Goal: Task Accomplishment & Management: Complete application form

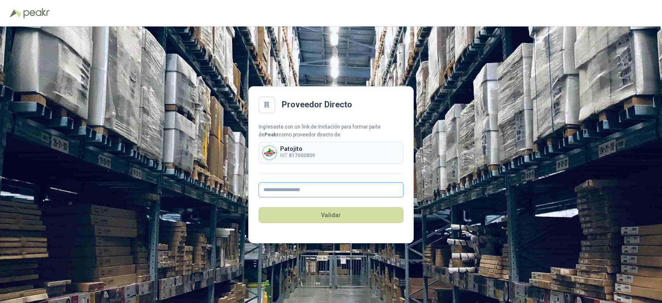
click at [295, 190] on input "text" at bounding box center [331, 189] width 145 height 15
type input "**********"
click at [319, 222] on button "Validar" at bounding box center [331, 215] width 145 height 16
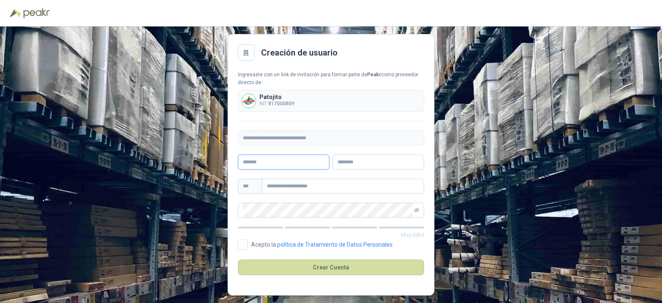
click at [270, 160] on input "text" at bounding box center [283, 161] width 91 height 15
type input "*****"
click at [360, 159] on input "text" at bounding box center [378, 161] width 91 height 15
type input "********"
click at [311, 185] on input "text" at bounding box center [343, 185] width 162 height 15
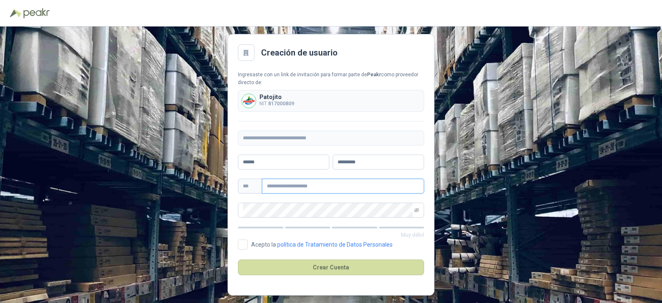
type input "**********"
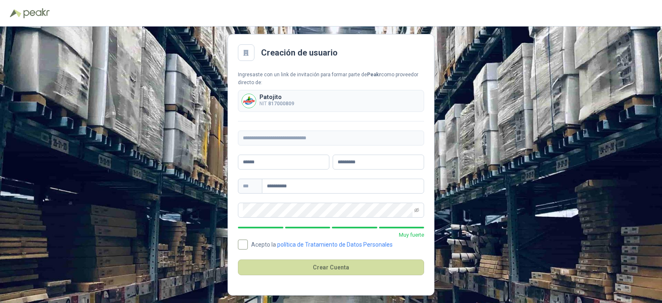
click at [248, 244] on label "Acepto la política de Tratamiento de Datos Personales" at bounding box center [317, 244] width 158 height 10
click at [323, 266] on button "Crear Cuenta" at bounding box center [331, 267] width 186 height 16
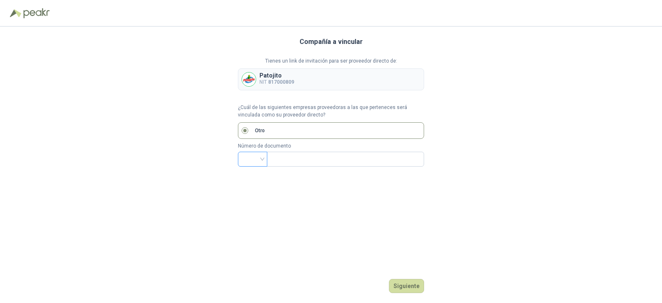
click at [263, 156] on div at bounding box center [252, 158] width 29 height 15
click at [264, 159] on div at bounding box center [252, 158] width 29 height 15
click at [255, 199] on div "NIT" at bounding box center [253, 202] width 16 height 9
click at [293, 160] on input "text" at bounding box center [345, 159] width 146 height 14
type input "*********"
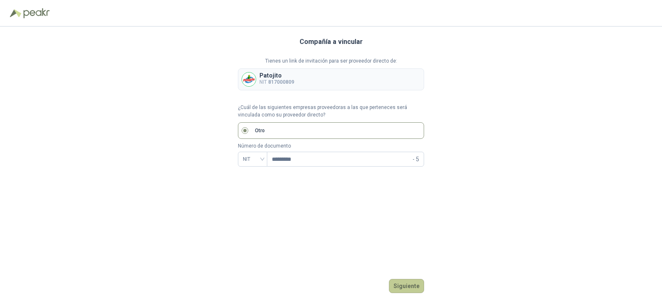
click at [407, 284] on button "Siguiente" at bounding box center [406, 286] width 35 height 14
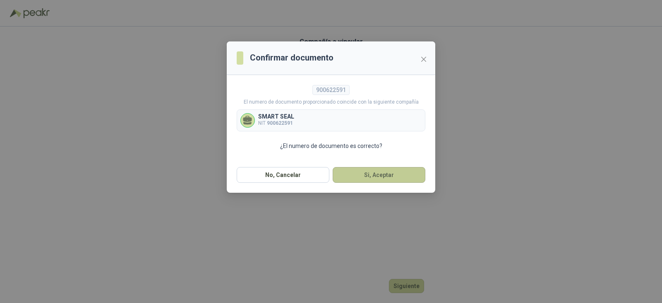
click at [358, 176] on button "Si, Aceptar" at bounding box center [379, 175] width 93 height 16
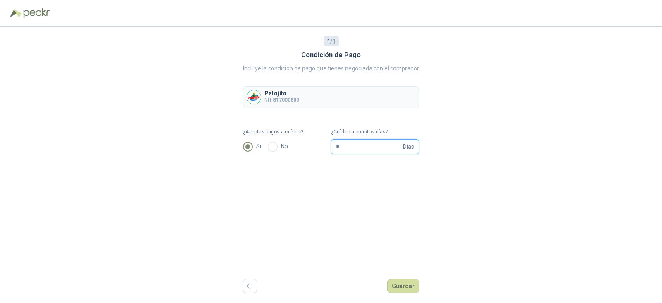
click at [379, 147] on input "*" at bounding box center [368, 146] width 65 height 14
type input "**"
click at [400, 291] on button "Guardar" at bounding box center [403, 286] width 32 height 14
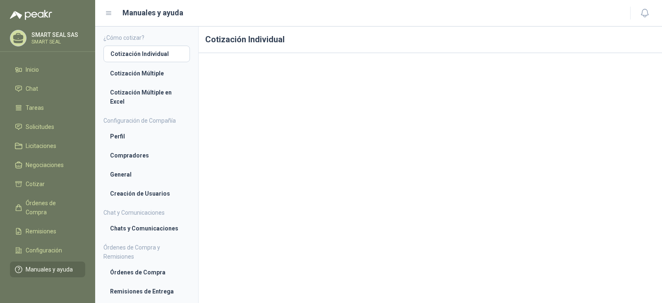
scroll to position [16, 0]
click at [36, 38] on div "SMART SEAL SAS SMART SEAL" at bounding box center [57, 38] width 52 height 12
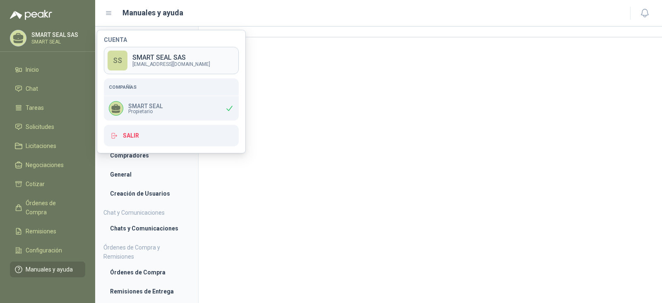
click at [134, 62] on p "contabilidad@semapicolombia.com" at bounding box center [171, 64] width 78 height 5
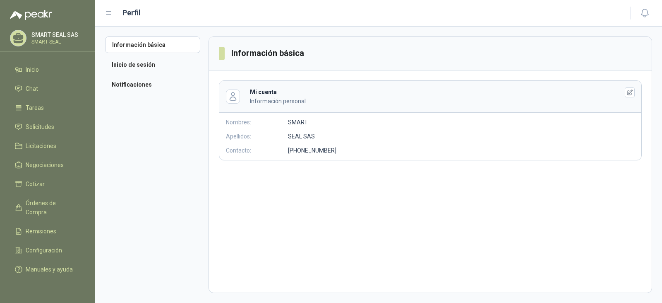
click at [633, 90] on icon "button" at bounding box center [630, 92] width 7 height 7
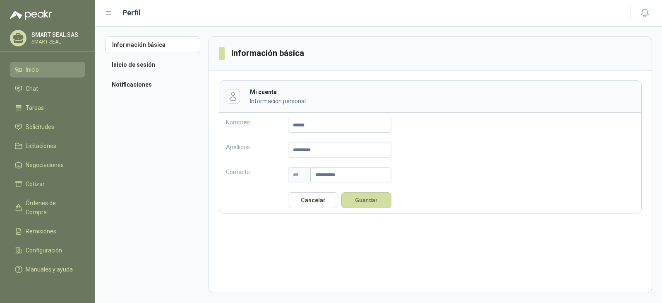
click at [45, 67] on li "Inicio" at bounding box center [47, 69] width 65 height 9
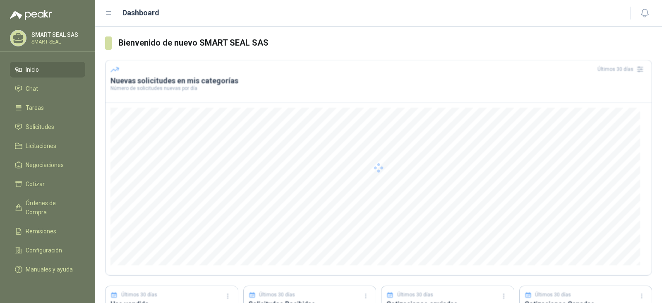
click at [37, 41] on p "SMART SEAL" at bounding box center [57, 41] width 52 height 5
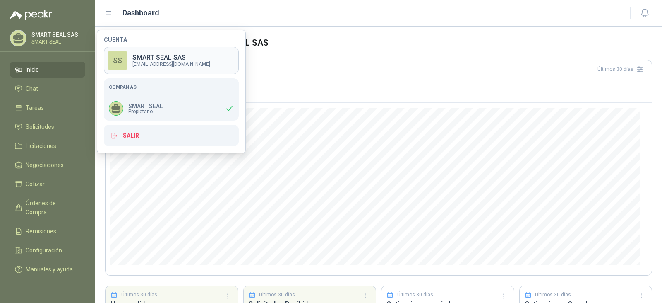
click at [183, 68] on link "SS SMART SEAL SAS contabilidad@semapicolombia.com" at bounding box center [171, 60] width 135 height 27
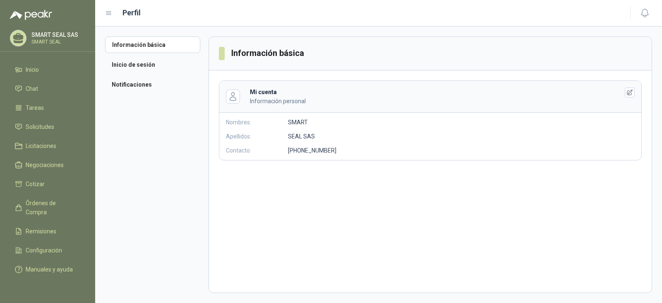
click at [289, 98] on p "Información personal" at bounding box center [428, 100] width 356 height 9
click at [238, 98] on button "button" at bounding box center [233, 96] width 14 height 14
click at [231, 92] on icon "button" at bounding box center [233, 96] width 10 height 10
click at [651, 12] on button "button" at bounding box center [644, 13] width 15 height 15
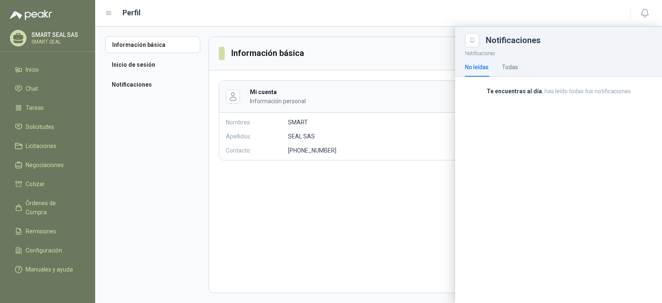
click at [144, 73] on div at bounding box center [378, 164] width 567 height 276
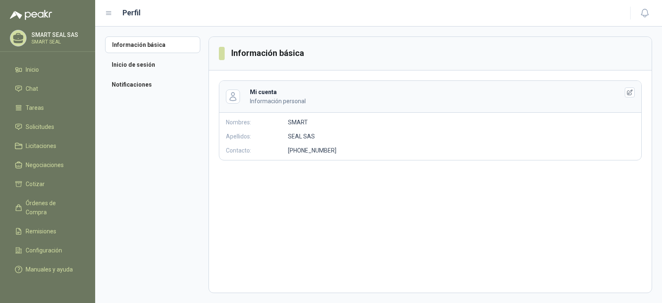
click at [14, 32] on icon at bounding box center [18, 38] width 13 height 13
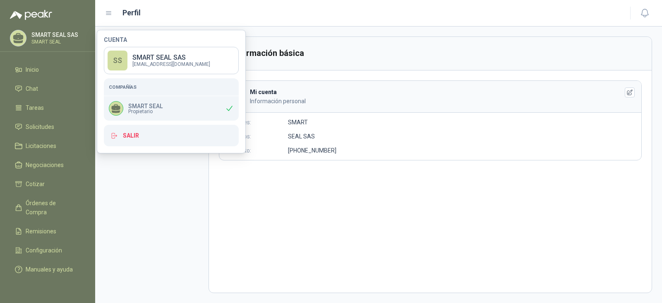
click at [156, 70] on link "SS SMART SEAL SAS contabilidad@semapicolombia.com" at bounding box center [171, 60] width 135 height 27
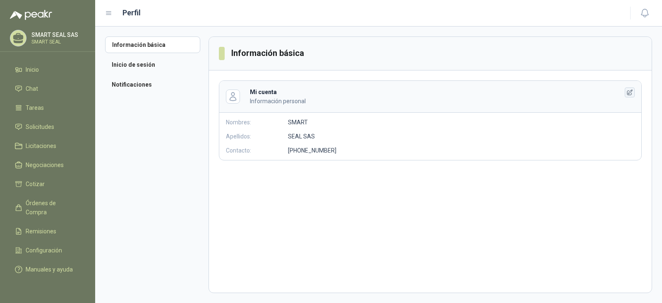
click at [632, 91] on icon "button" at bounding box center [629, 91] width 5 height 5
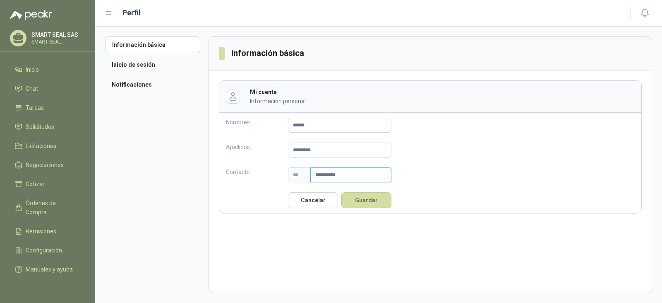
click at [358, 173] on input "**********" at bounding box center [350, 174] width 81 height 15
click at [363, 202] on button "Guardar" at bounding box center [366, 200] width 50 height 16
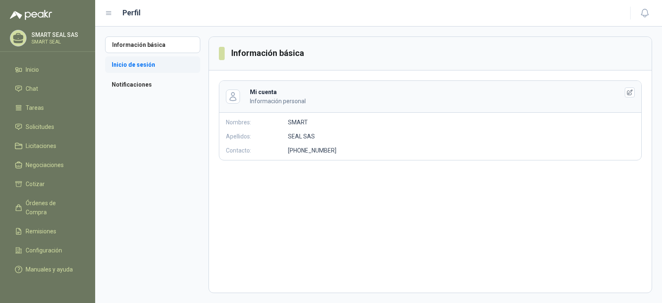
click at [134, 63] on li "Inicio de sesión" at bounding box center [152, 64] width 95 height 17
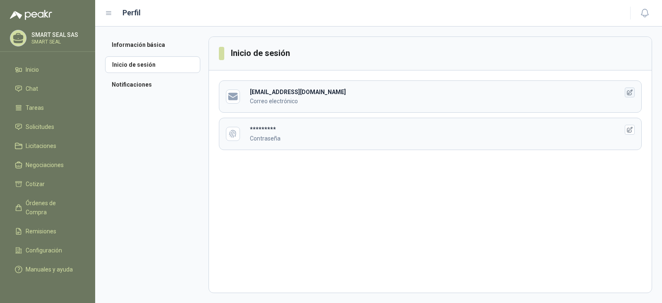
click at [632, 91] on icon "button" at bounding box center [630, 92] width 7 height 7
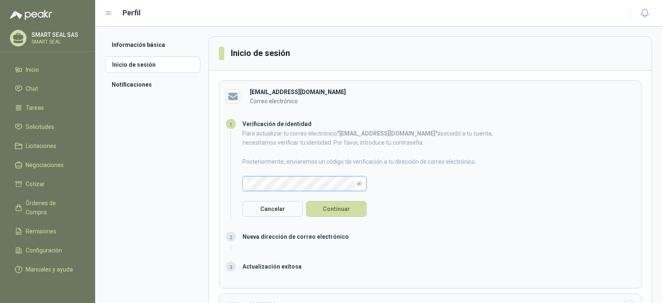
drag, startPoint x: 361, startPoint y: 185, endPoint x: 355, endPoint y: 186, distance: 5.5
click at [361, 185] on icon "eye-invisible" at bounding box center [359, 183] width 5 height 5
click at [320, 212] on button "Continuar" at bounding box center [336, 209] width 60 height 16
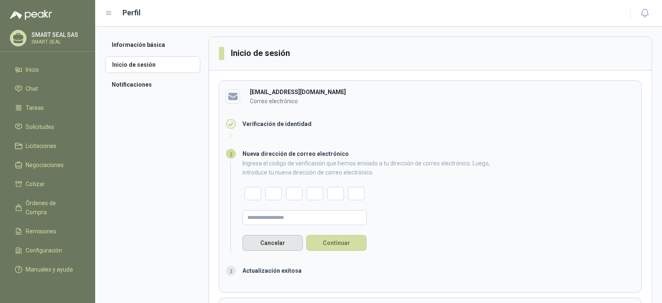
scroll to position [48, 0]
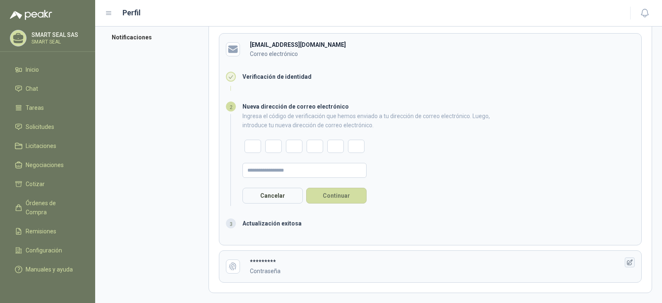
click at [627, 264] on icon "button" at bounding box center [630, 262] width 7 height 7
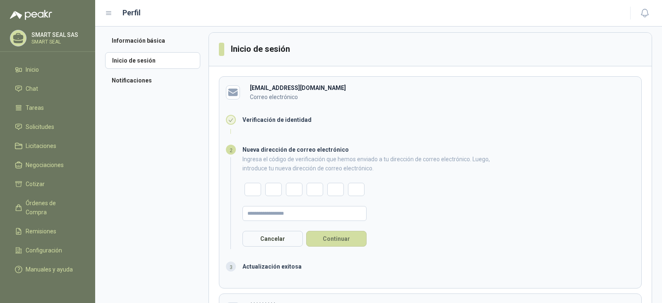
scroll to position [0, 0]
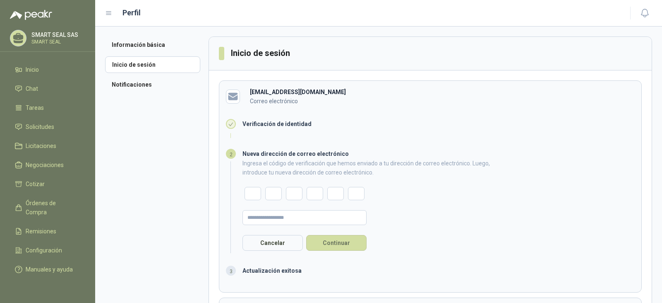
click at [42, 35] on p "SMART SEAL SAS" at bounding box center [57, 35] width 52 height 6
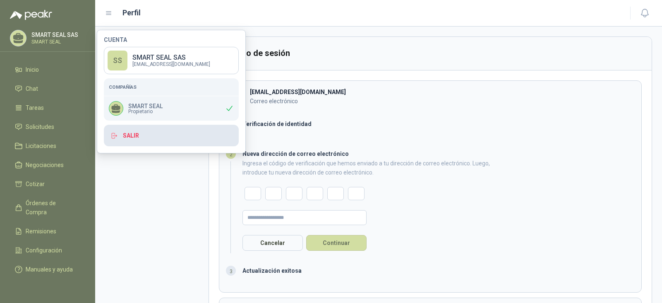
click at [134, 137] on button "Salir" at bounding box center [171, 136] width 135 height 22
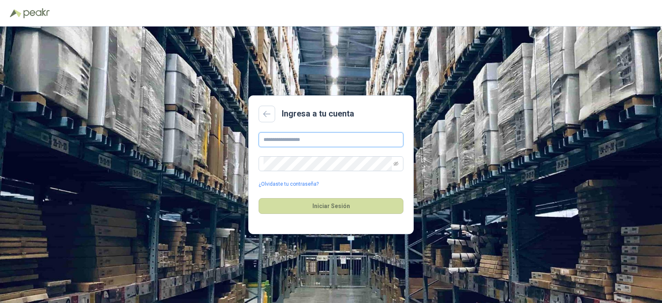
click at [307, 140] on input "text" at bounding box center [331, 139] width 145 height 15
click at [224, 173] on div "Ingresa a tu cuenta ¿Olvidaste tu contraseña? Iniciar Sesión" at bounding box center [331, 164] width 662 height 276
click at [264, 112] on icon at bounding box center [266, 113] width 7 height 7
click at [274, 137] on input "text" at bounding box center [331, 139] width 145 height 15
type input "**********"
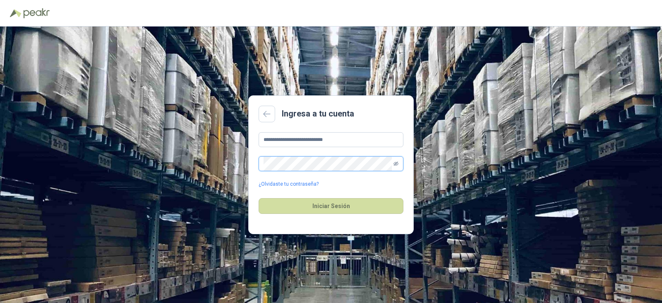
click at [396, 163] on icon "eye-invisible" at bounding box center [396, 163] width 5 height 5
click at [343, 210] on button "Iniciar Sesión" at bounding box center [331, 206] width 145 height 16
click at [325, 207] on button "Iniciar Sesión" at bounding box center [331, 206] width 145 height 16
